Goal: Find contact information: Find contact information

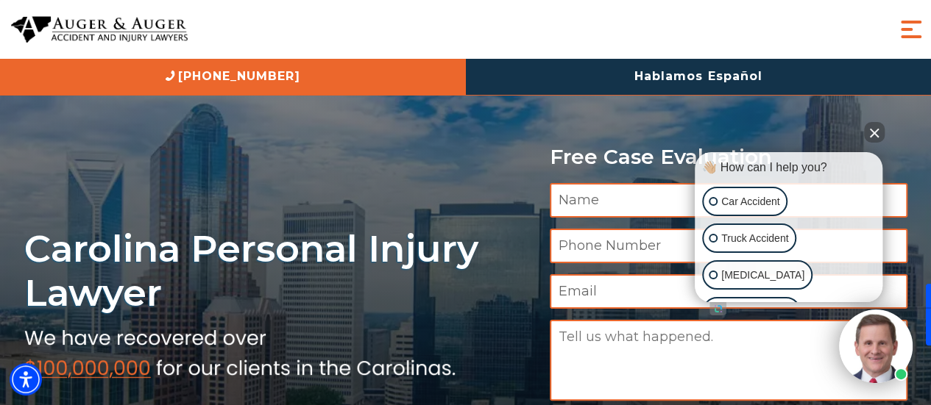
click at [913, 28] on span "Menu" at bounding box center [910, 29] width 29 height 29
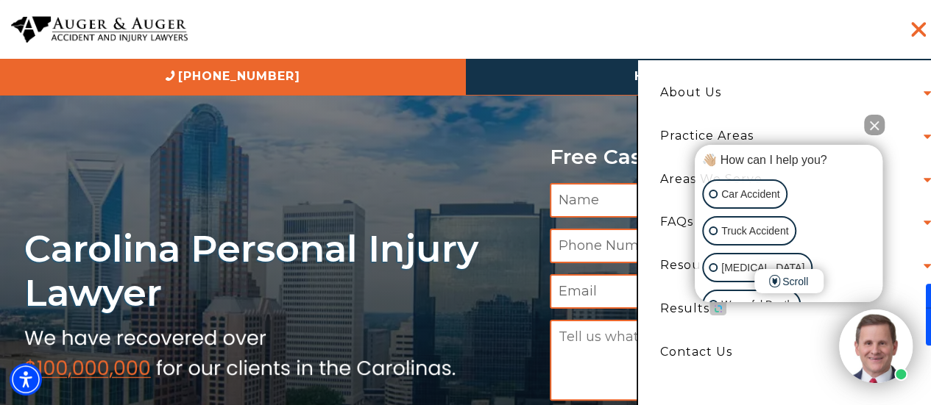
click at [874, 128] on button "Close Intaker Chat Widget" at bounding box center [874, 125] width 21 height 21
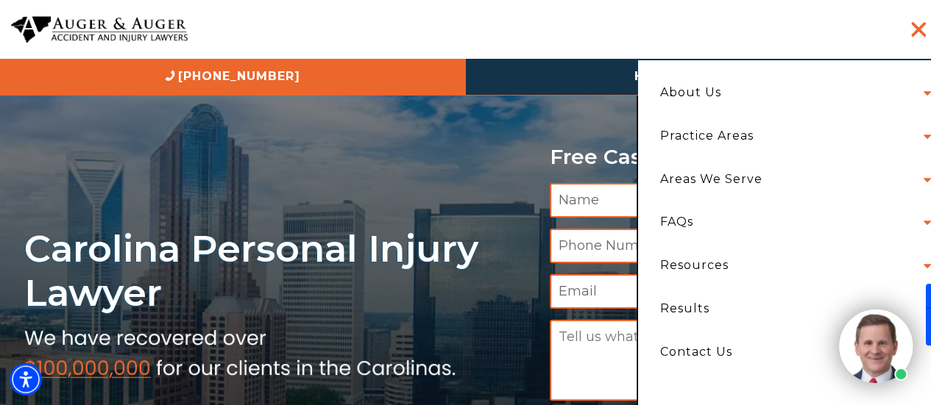
scroll to position [79, 0]
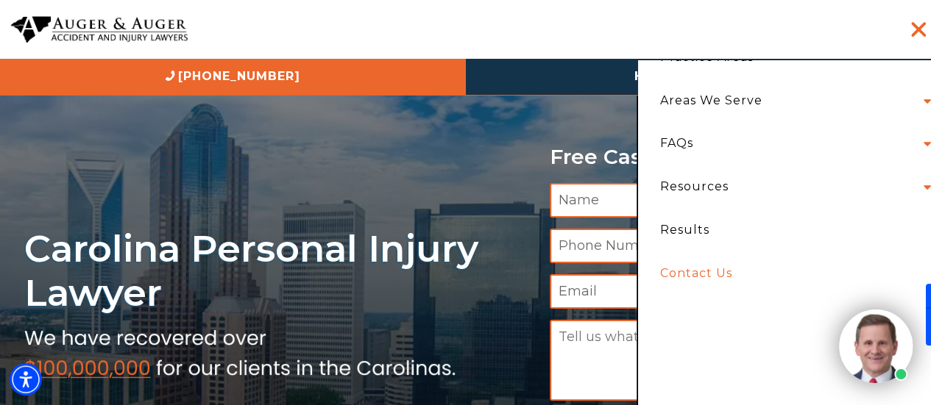
click at [708, 274] on link "Contact Us" at bounding box center [792, 273] width 286 height 43
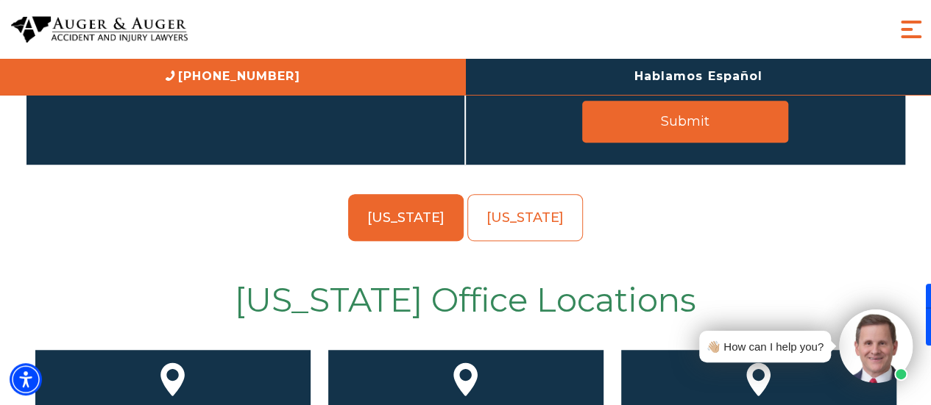
scroll to position [442, 0]
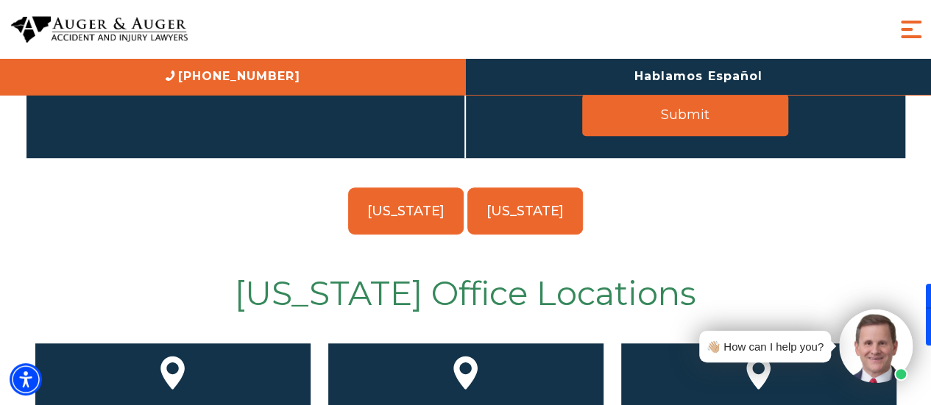
click at [536, 219] on link "[US_STATE]" at bounding box center [525, 211] width 116 height 47
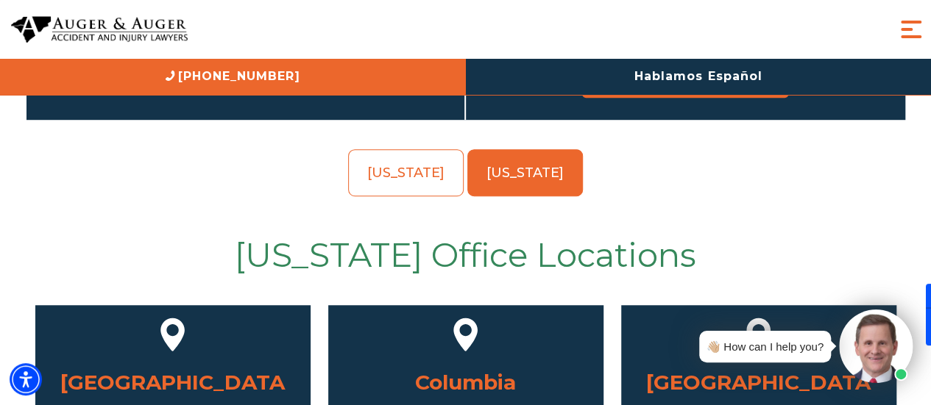
scroll to position [294, 0]
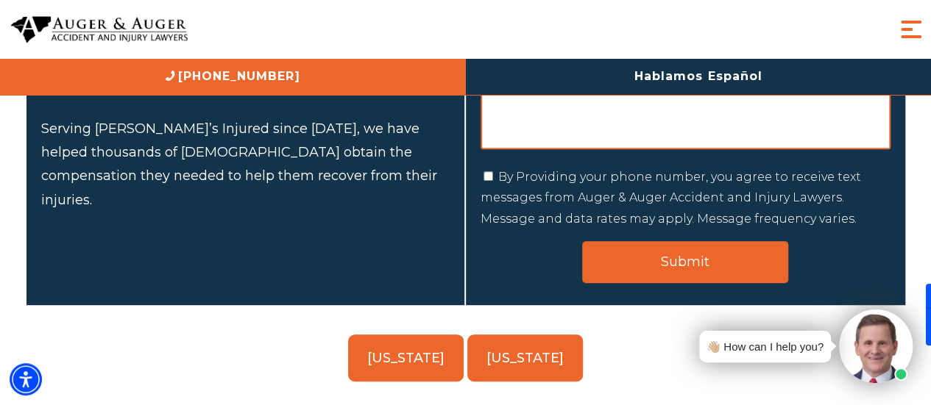
click at [389, 357] on link "[US_STATE]" at bounding box center [406, 358] width 116 height 47
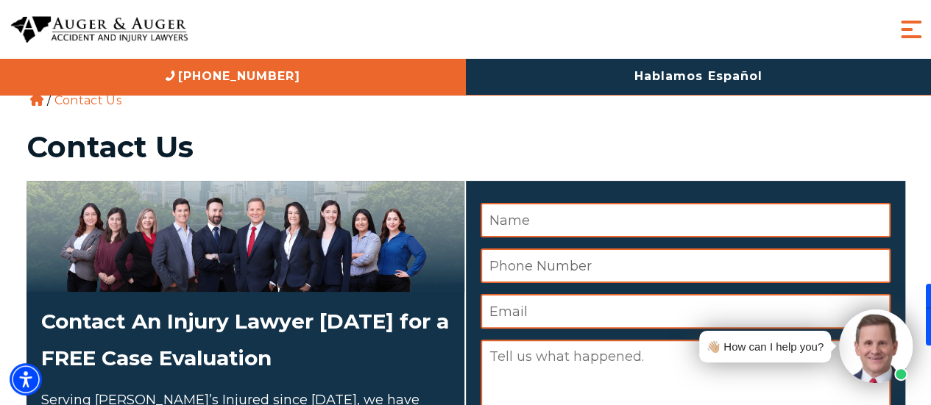
scroll to position [0, 0]
